Goal: Find specific page/section: Find specific page/section

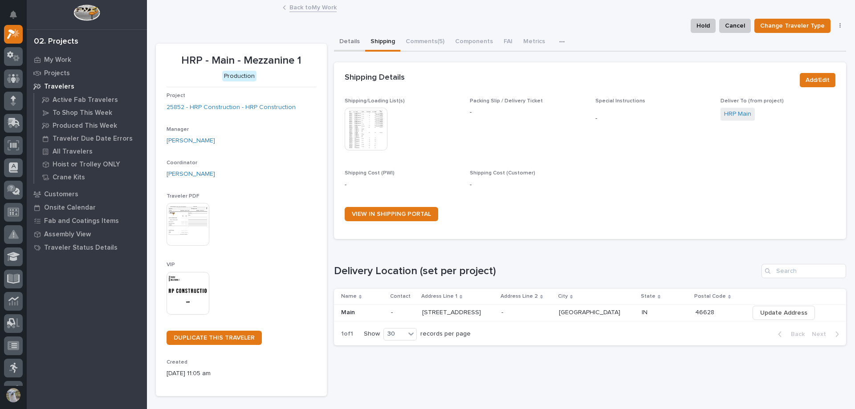
click at [349, 42] on button "Details" at bounding box center [349, 42] width 31 height 19
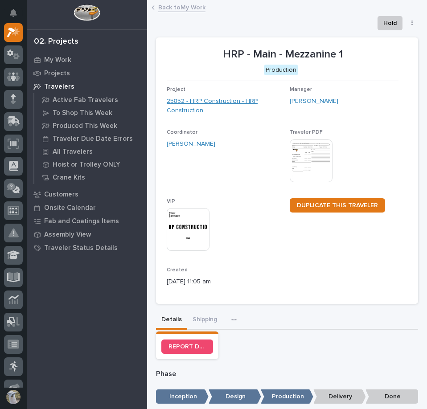
click at [188, 102] on link "25852 - HRP Construction - HRP Construction" at bounding box center [225, 106] width 116 height 19
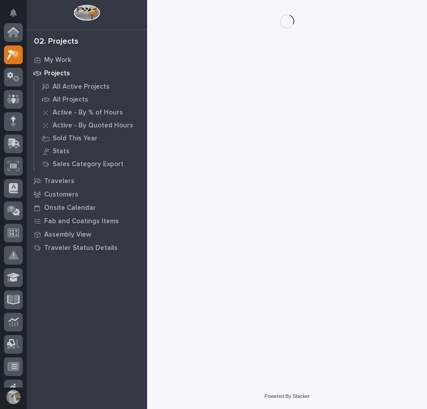
scroll to position [22, 0]
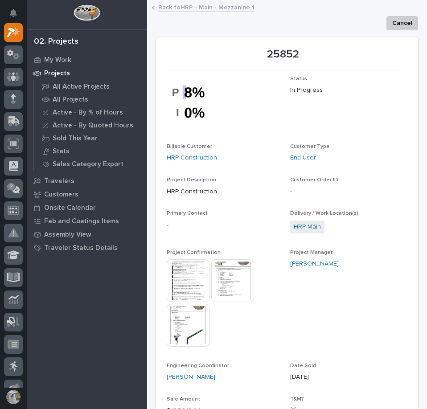
click at [183, 10] on link "Back to HRP - Main - Mezzanine 1" at bounding box center [206, 7] width 96 height 10
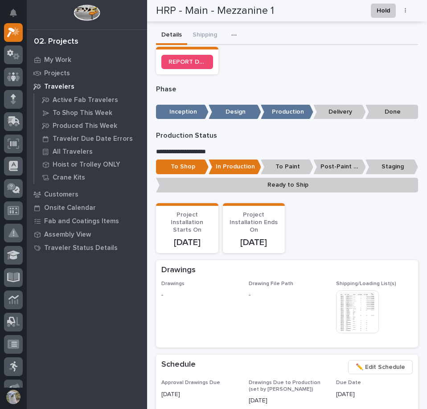
scroll to position [401, 0]
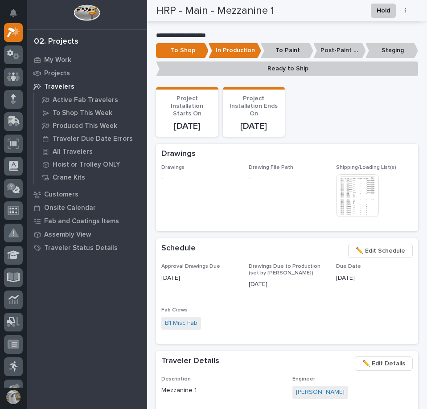
click at [366, 204] on img at bounding box center [357, 195] width 43 height 43
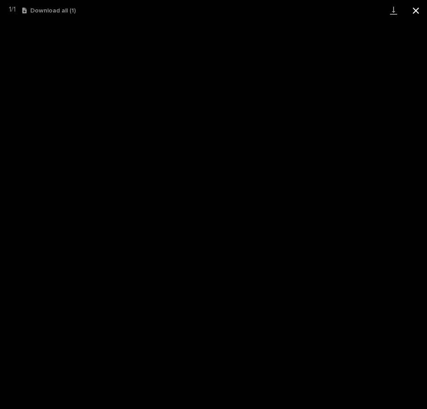
click at [411, 7] on button "Close gallery" at bounding box center [415, 10] width 22 height 21
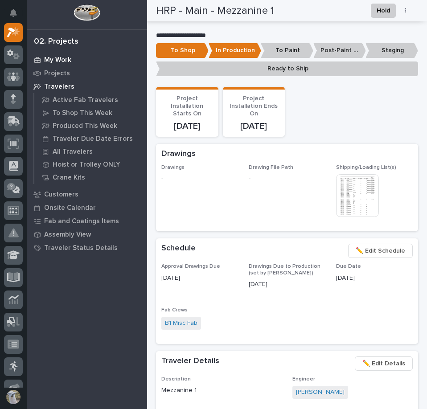
click at [64, 60] on p "My Work" at bounding box center [57, 60] width 27 height 8
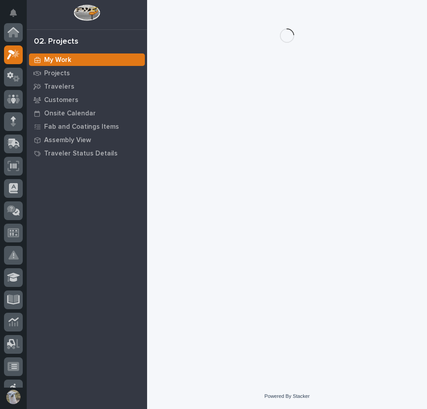
scroll to position [22, 0]
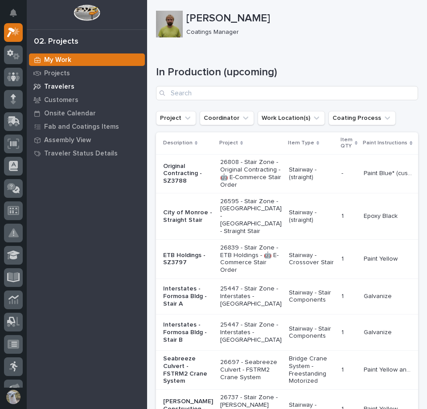
click at [54, 84] on p "Travelers" at bounding box center [59, 87] width 30 height 8
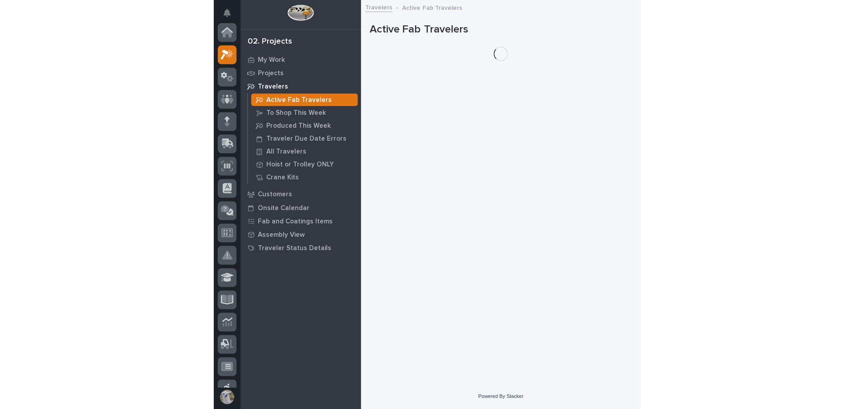
scroll to position [22, 0]
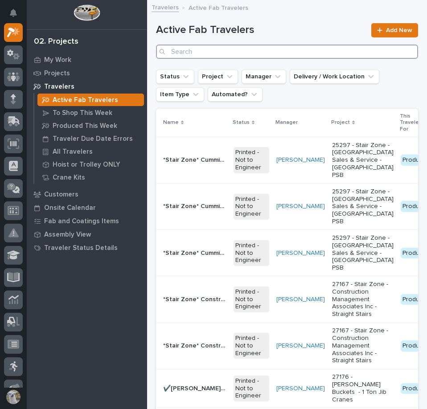
click at [263, 56] on input "Search" at bounding box center [287, 52] width 262 height 14
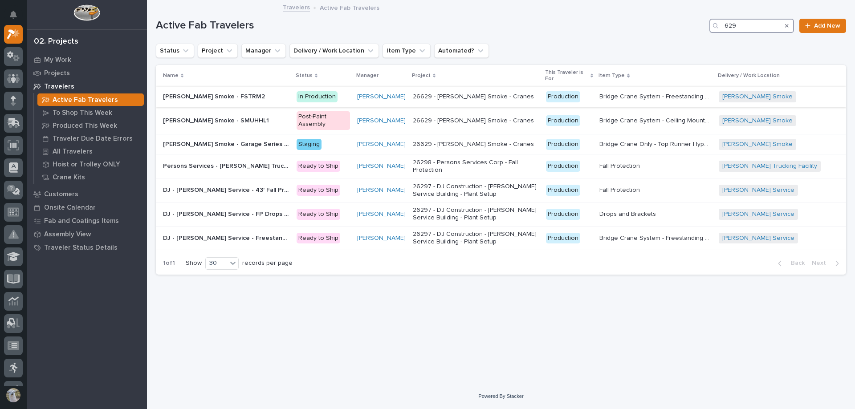
type input "629"
click at [227, 98] on p "[PERSON_NAME] Smoke - FSTRM2" at bounding box center [215, 95] width 104 height 9
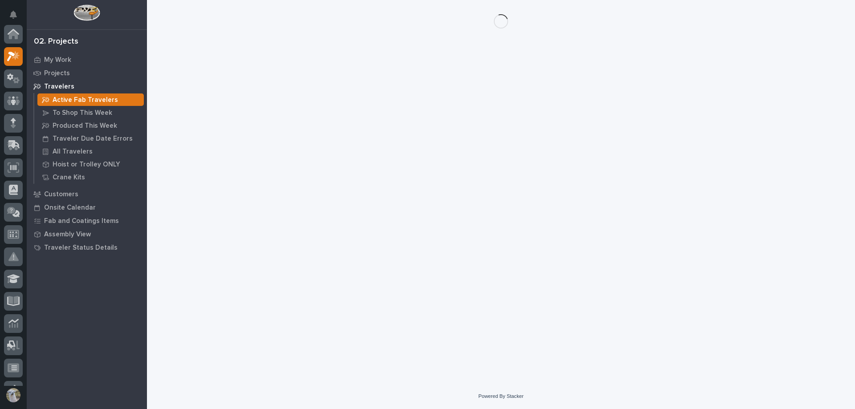
scroll to position [22, 0]
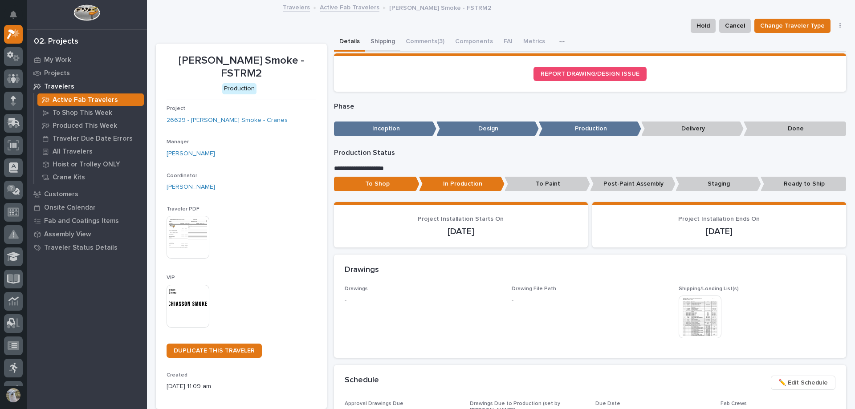
click at [383, 40] on button "Shipping" at bounding box center [382, 42] width 35 height 19
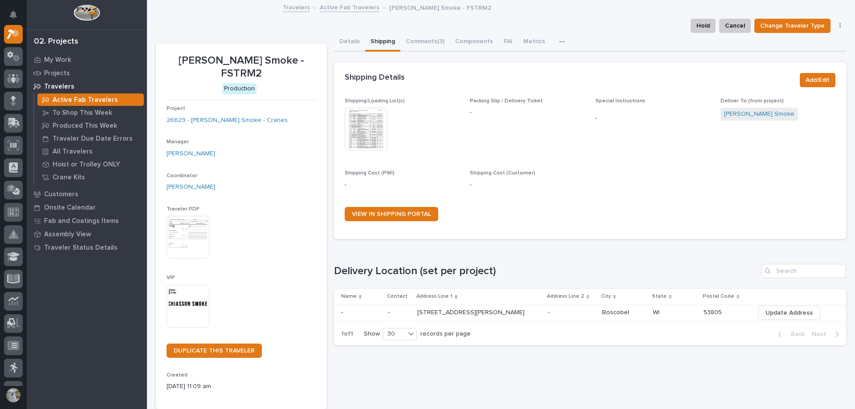
click at [366, 133] on img at bounding box center [366, 129] width 43 height 43
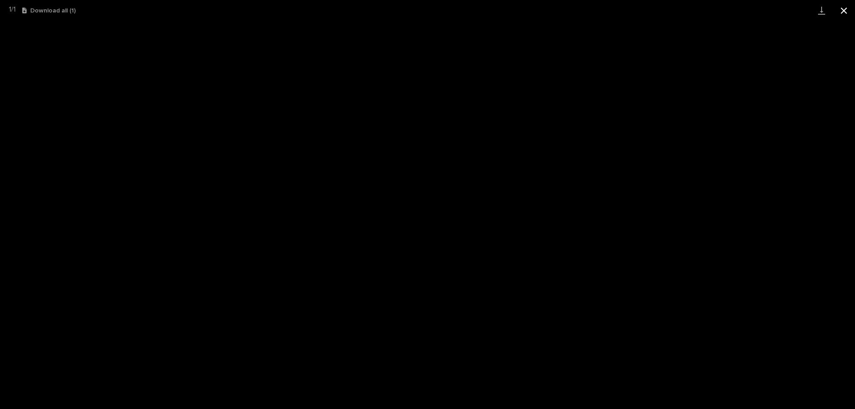
click at [846, 10] on button "Close gallery" at bounding box center [844, 10] width 22 height 21
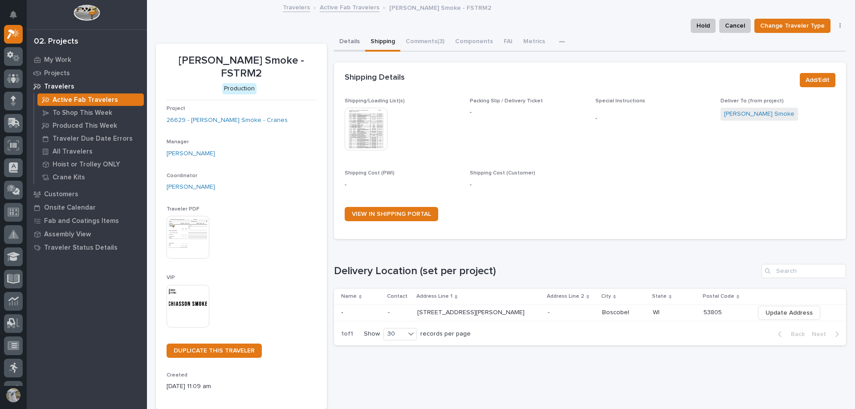
click at [344, 38] on button "Details" at bounding box center [349, 42] width 31 height 19
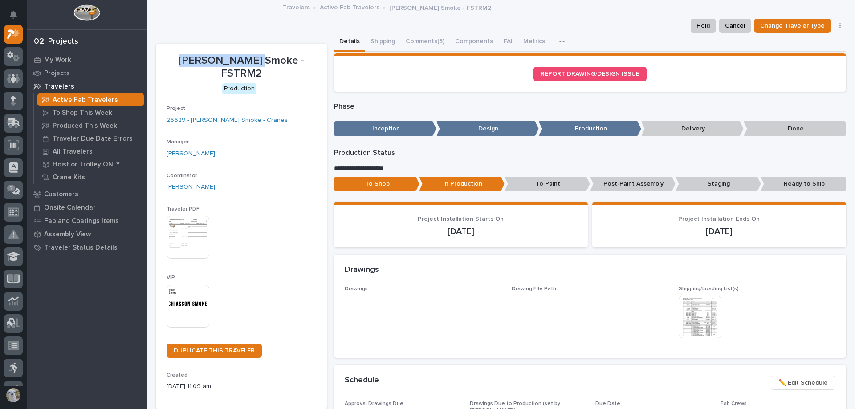
drag, startPoint x: 174, startPoint y: 58, endPoint x: 255, endPoint y: 61, distance: 80.7
click at [255, 61] on p "[PERSON_NAME] Smoke - FSTRM2" at bounding box center [242, 67] width 150 height 26
copy p "[PERSON_NAME] Smoke"
click at [60, 60] on p "My Work" at bounding box center [57, 60] width 27 height 8
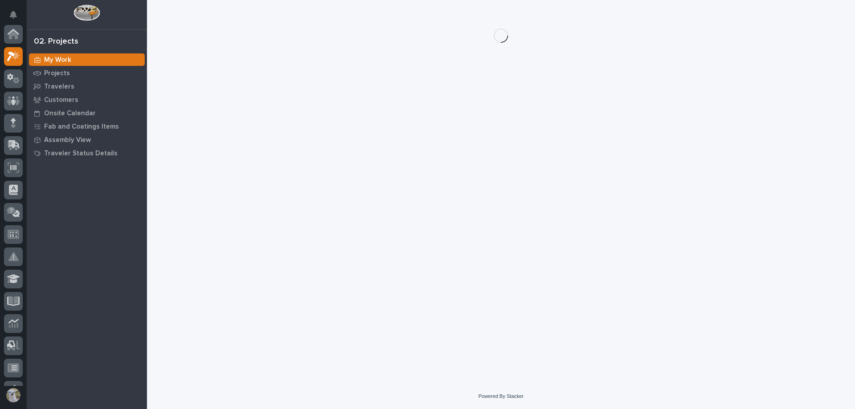
scroll to position [22, 0]
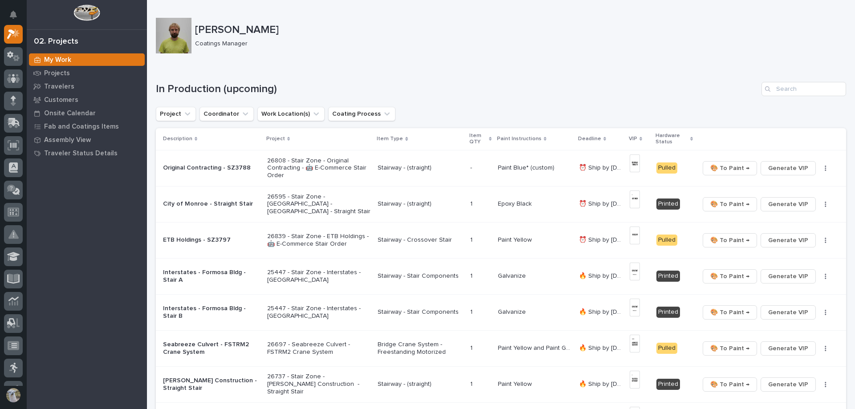
click at [220, 207] on p "City of Monroe - Straight Stair" at bounding box center [211, 204] width 97 height 8
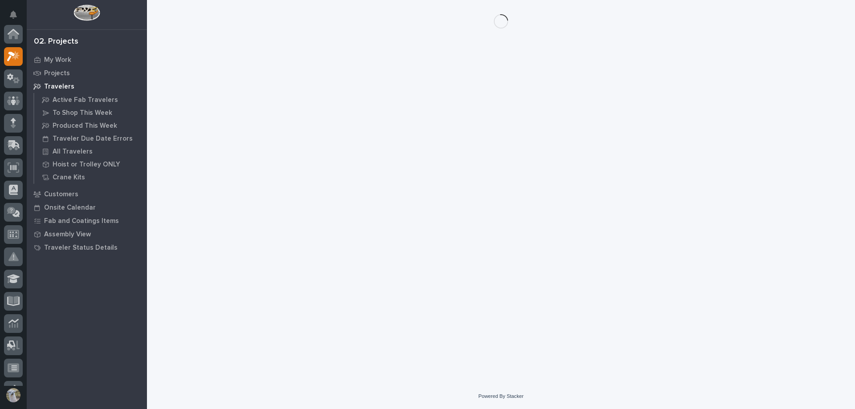
scroll to position [22, 0]
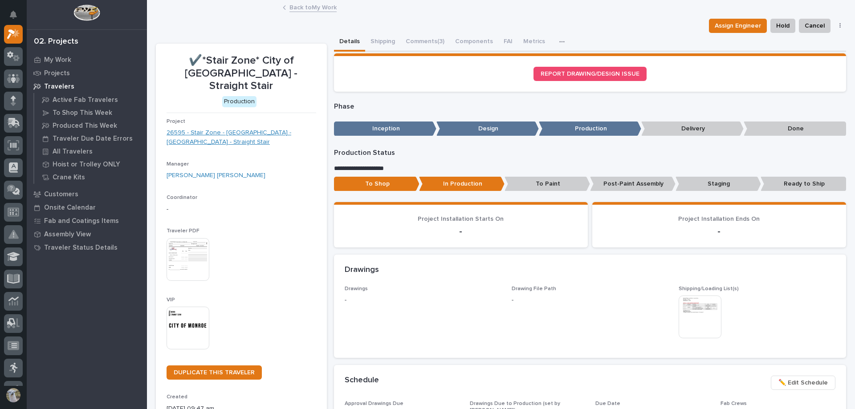
click at [202, 128] on link "26595 - Stair Zone - [GEOGRAPHIC_DATA] - [GEOGRAPHIC_DATA] - Straight Stair" at bounding box center [242, 137] width 150 height 19
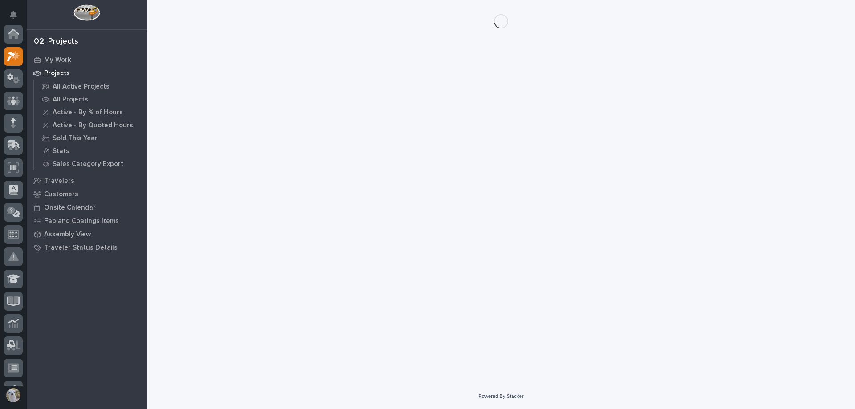
scroll to position [22, 0]
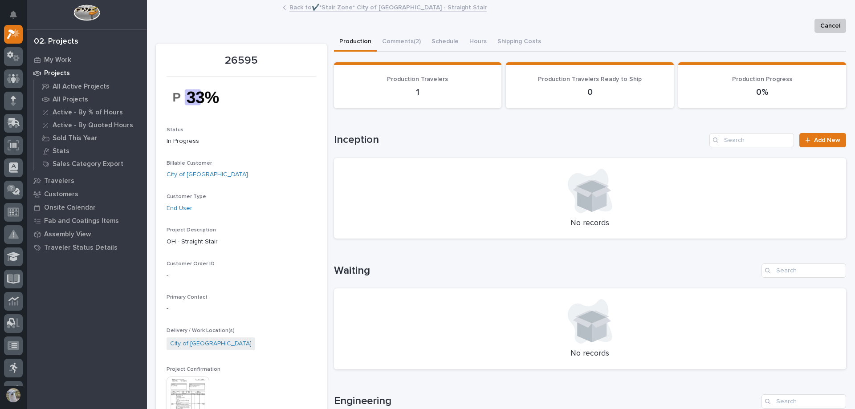
click at [184, 389] on img at bounding box center [188, 398] width 43 height 43
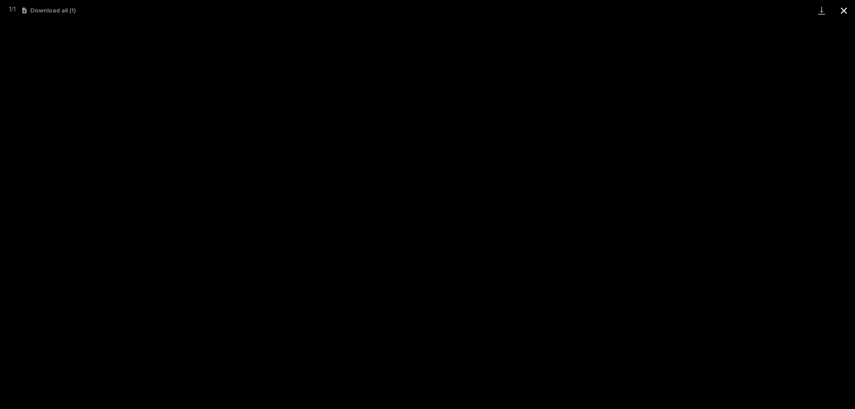
click at [842, 12] on button "Close gallery" at bounding box center [844, 10] width 22 height 21
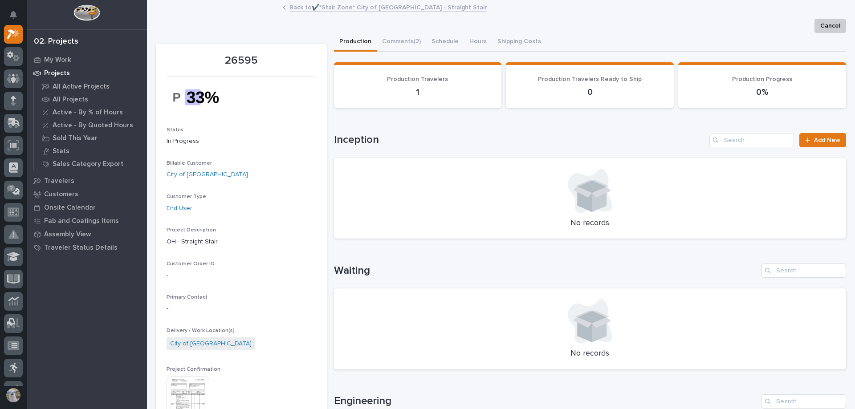
click at [325, 4] on link "Back to ✔️*Stair Zone* City of Monroe - Straight Stair" at bounding box center [388, 7] width 197 height 10
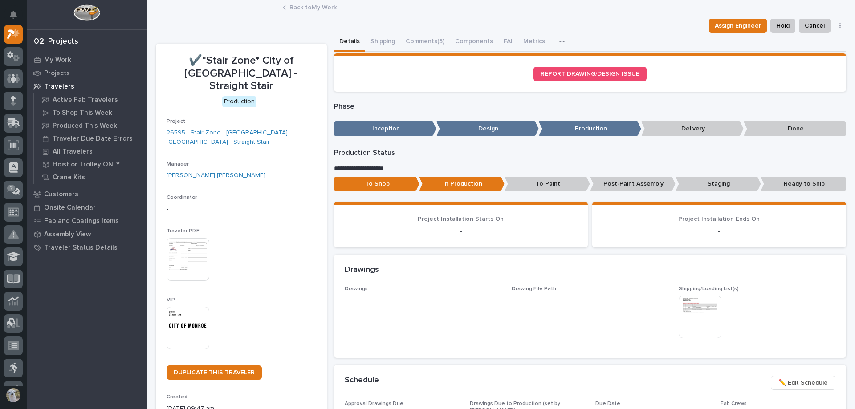
click at [310, 4] on link "Back to My Work" at bounding box center [313, 7] width 47 height 10
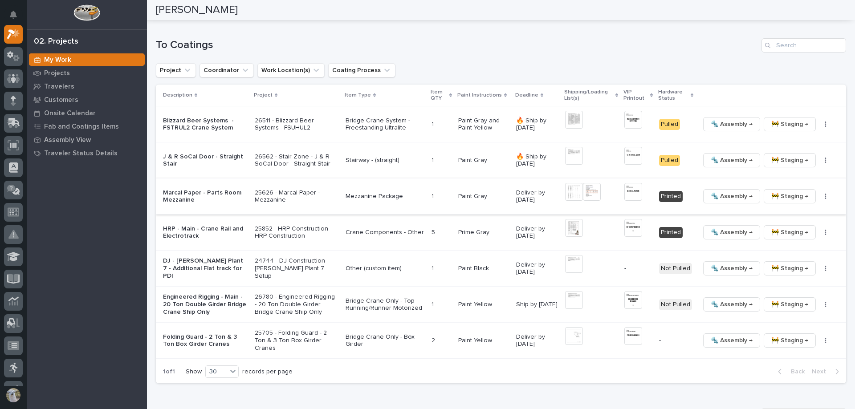
scroll to position [891, 0]
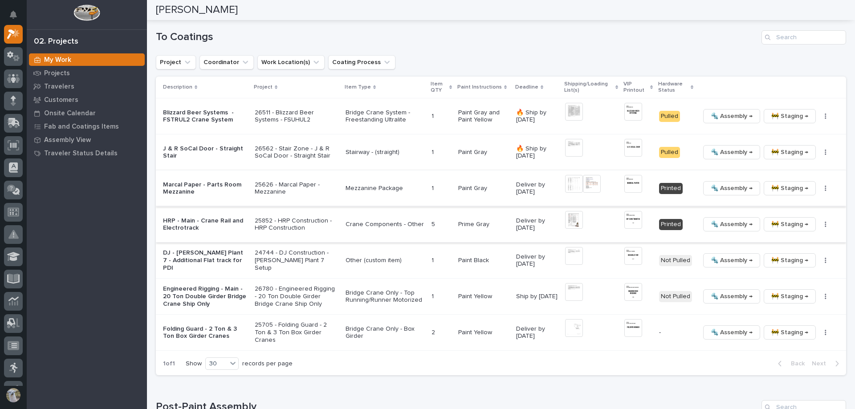
click at [571, 221] on img at bounding box center [574, 220] width 18 height 18
